Goal: Submit feedback/report problem: Submit feedback/report problem

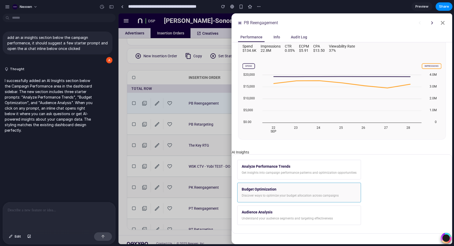
scroll to position [70, 0]
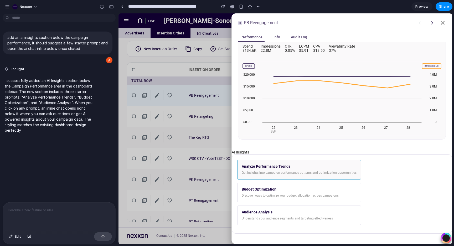
click at [321, 178] on div "Analyze Performance Trends Get insights into campaign performance patterns and …" at bounding box center [299, 170] width 124 height 20
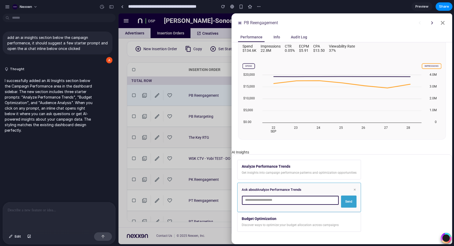
click at [294, 198] on input "text" at bounding box center [290, 199] width 97 height 9
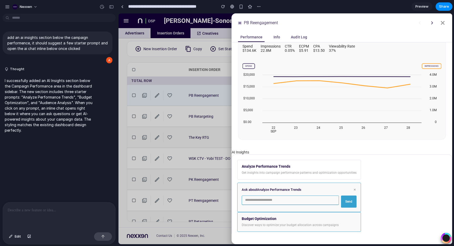
click at [295, 219] on div "Budget Optimization" at bounding box center [299, 218] width 115 height 4
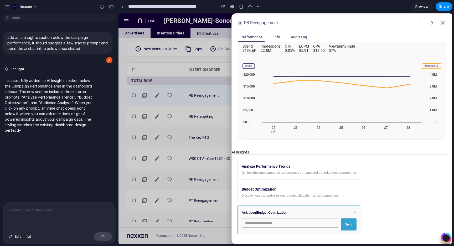
scroll to position [180, 0]
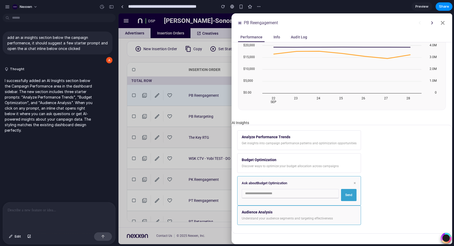
click at [295, 219] on div "Understand your audience segments and targeting effectiveness" at bounding box center [299, 218] width 115 height 4
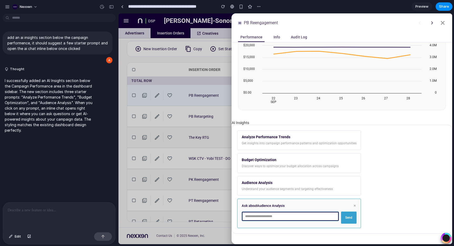
click at [316, 217] on input "text" at bounding box center [290, 215] width 97 height 9
type input "*******"
click at [343, 221] on button "Send" at bounding box center [348, 217] width 15 height 12
click at [299, 205] on div "Ask about Audience Analysis ×" at bounding box center [299, 205] width 115 height 5
click at [353, 205] on button "×" at bounding box center [354, 205] width 3 height 5
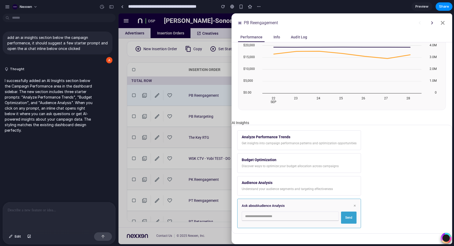
scroll to position [150, 0]
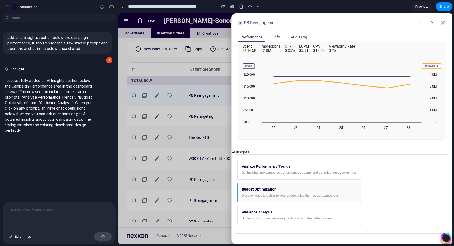
click at [353, 186] on div "Budget Optimization Discover ways to optimize your budget allocation across cam…" at bounding box center [299, 192] width 124 height 20
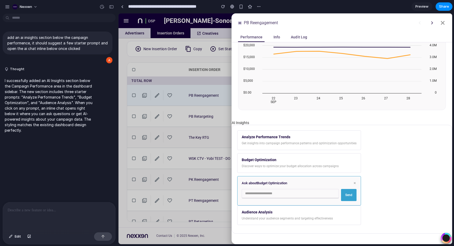
click at [353, 182] on button "×" at bounding box center [354, 182] width 3 height 5
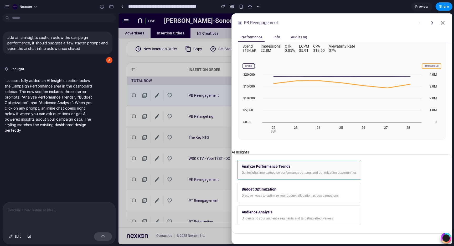
click at [327, 166] on div "Analyze Performance Trends" at bounding box center [299, 166] width 115 height 4
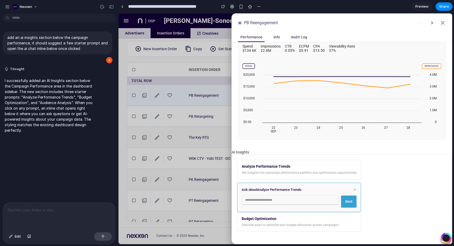
scroll to position [180, 0]
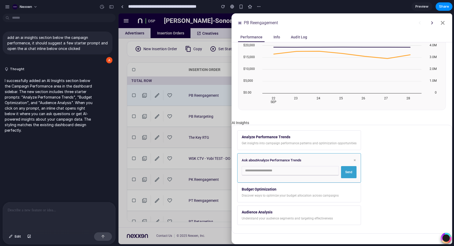
click at [316, 150] on div "Analyze Performance Trends Get insights into campaign performance patterns and …" at bounding box center [299, 156] width 124 height 52
click at [315, 143] on div "Get insights into campaign performance patterns and optimization opportunities" at bounding box center [299, 143] width 115 height 4
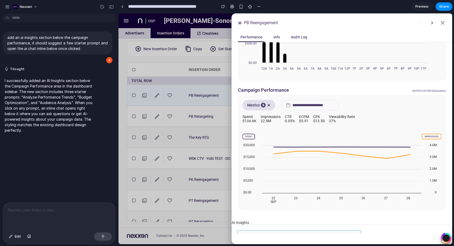
scroll to position [72, 0]
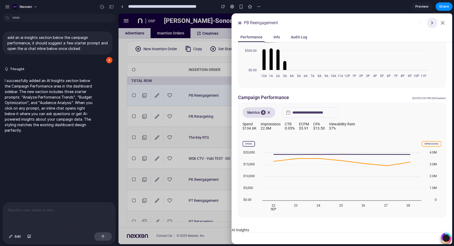
click at [432, 23] on icon at bounding box center [432, 22] width 2 height 3
click at [441, 21] on icon at bounding box center [443, 23] width 4 height 4
click at [215, 77] on div at bounding box center [284, 128] width 333 height 231
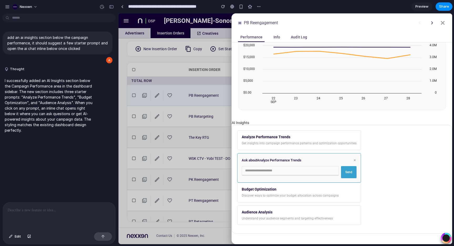
click at [71, 159] on div "add an ai insights section below the campaign performence, it should suggest a …" at bounding box center [57, 109] width 115 height 186
click at [17, 235] on span "Edit" at bounding box center [18, 236] width 6 height 5
